Goal: Task Accomplishment & Management: Manage account settings

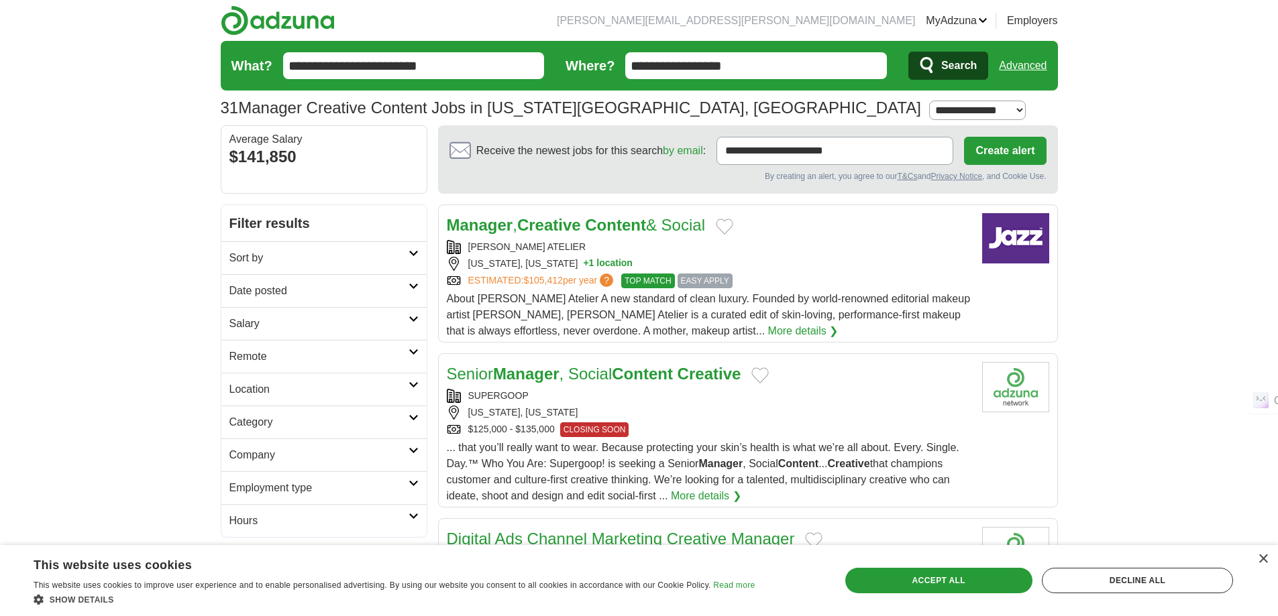
click at [733, 224] on button "Add to favorite jobs" at bounding box center [724, 227] width 17 height 16
click at [765, 374] on button "Add to favorite jobs" at bounding box center [759, 376] width 17 height 16
click at [0, 0] on link "Favorites" at bounding box center [0, 0] width 0 height 0
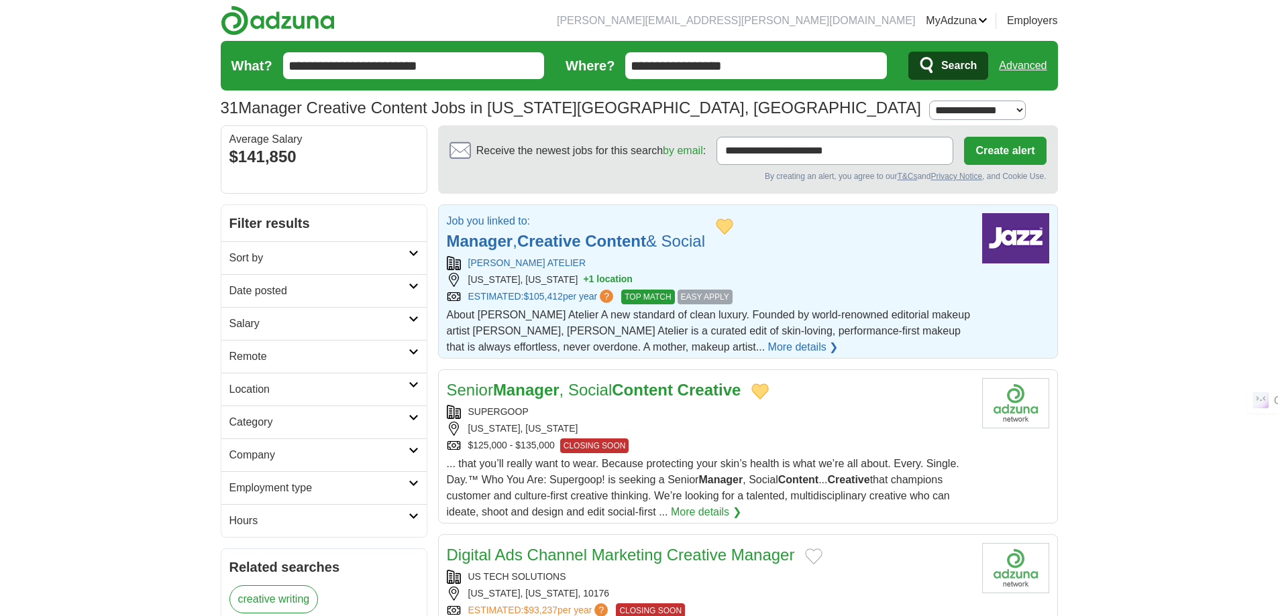
click at [610, 311] on span "About [PERSON_NAME] Atelier A new standard of clean luxury. Founded by world-re…" at bounding box center [709, 331] width 524 height 44
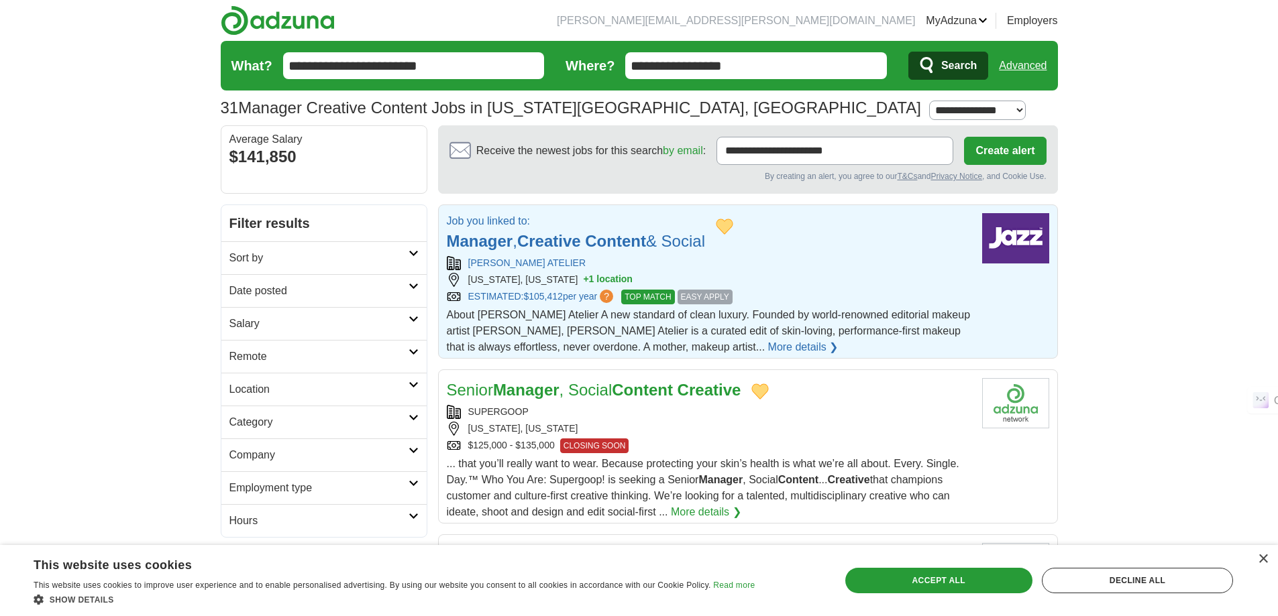
click at [846, 408] on div "SUPERGOOP" at bounding box center [709, 412] width 524 height 14
